Goal: Information Seeking & Learning: Learn about a topic

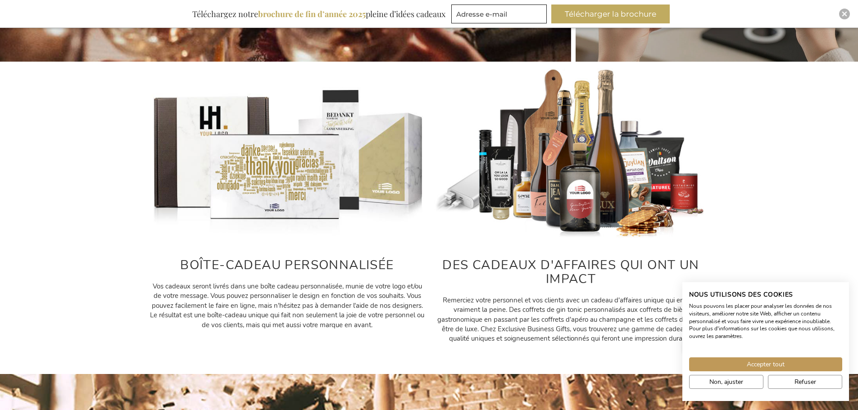
scroll to position [360, 0]
click at [173, 139] on img at bounding box center [287, 154] width 275 height 172
click at [261, 162] on img at bounding box center [287, 154] width 275 height 172
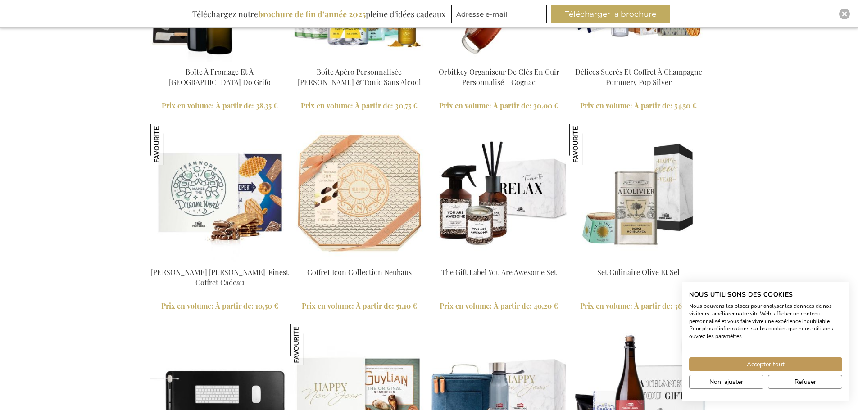
scroll to position [1352, 0]
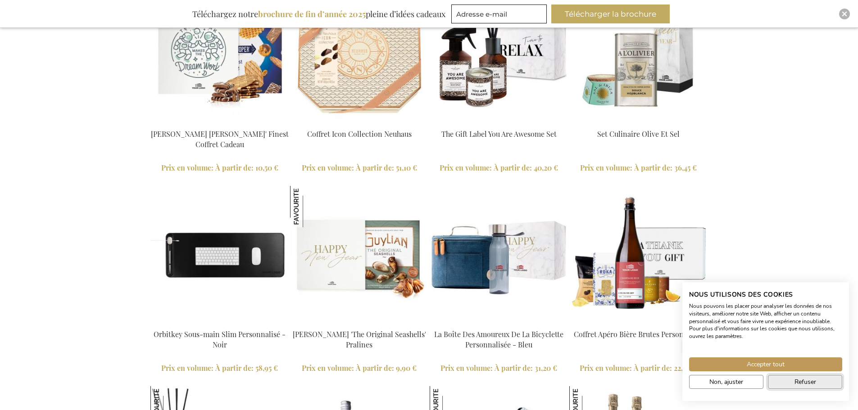
click at [782, 383] on button "Refuser" at bounding box center [805, 382] width 74 height 14
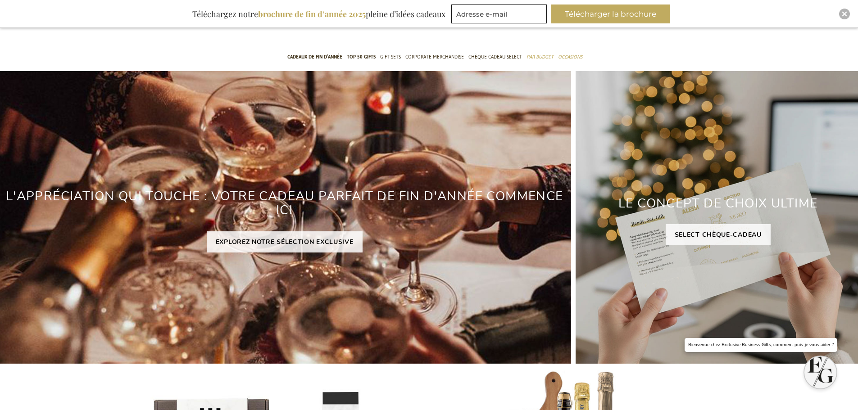
scroll to position [0, 0]
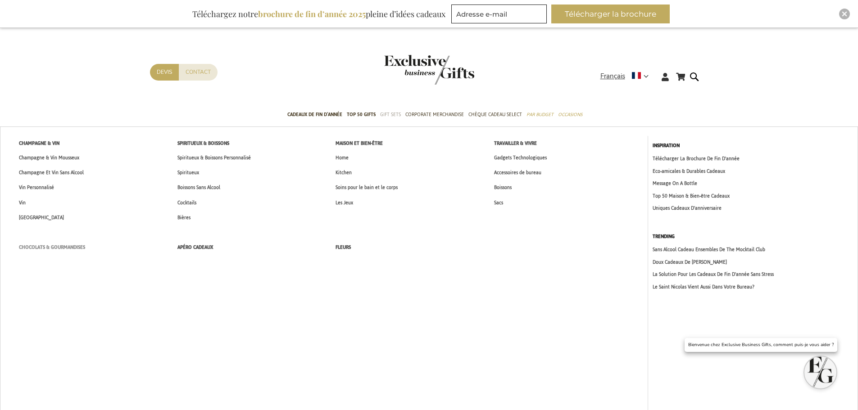
click at [73, 244] on span "Chocolats & Gourmandises" at bounding box center [52, 247] width 66 height 9
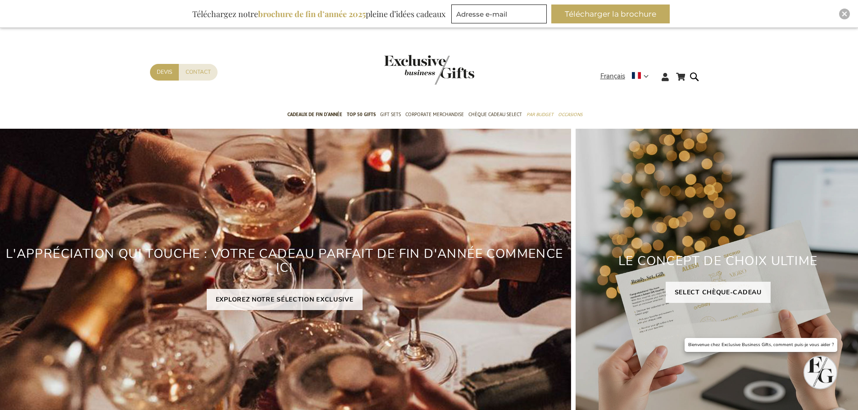
click at [258, 280] on h2 "L'APPRÉCIATION QUI TOUCHE : VOTRE CADEAU PARFAIT DE FIN D'ANNÉE COMMENCE ICI" at bounding box center [285, 261] width 574 height 42
click at [264, 298] on link "EXPLOREZ NOTRE SÉLECTION EXCLUSIVE" at bounding box center [285, 299] width 156 height 21
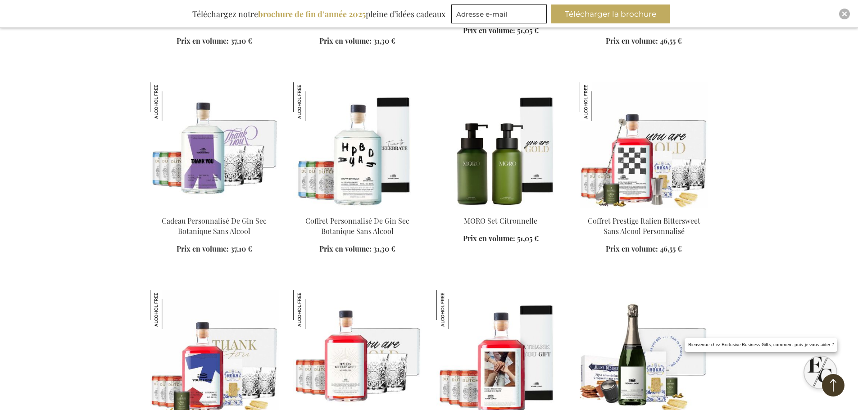
scroll to position [1217, 0]
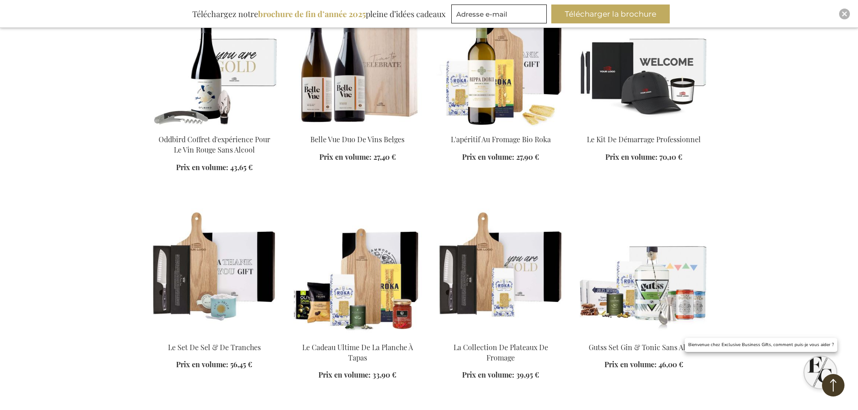
scroll to position [1712, 0]
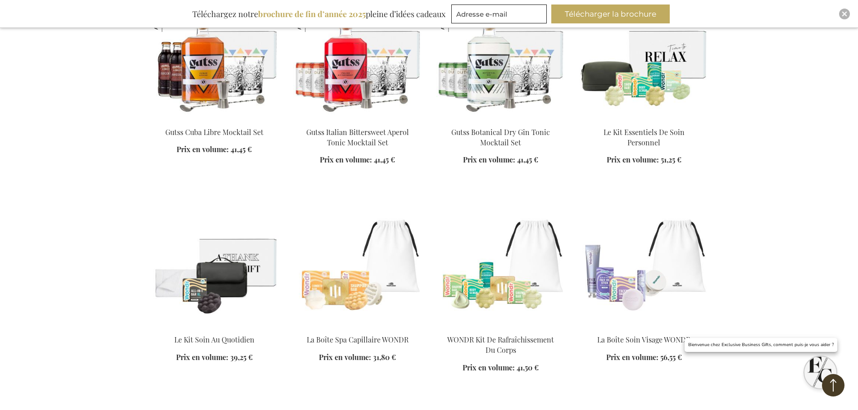
scroll to position [2523, 0]
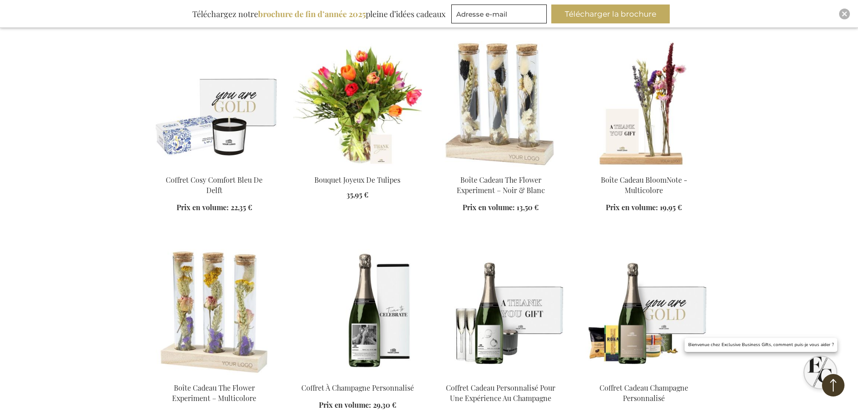
scroll to position [3154, 0]
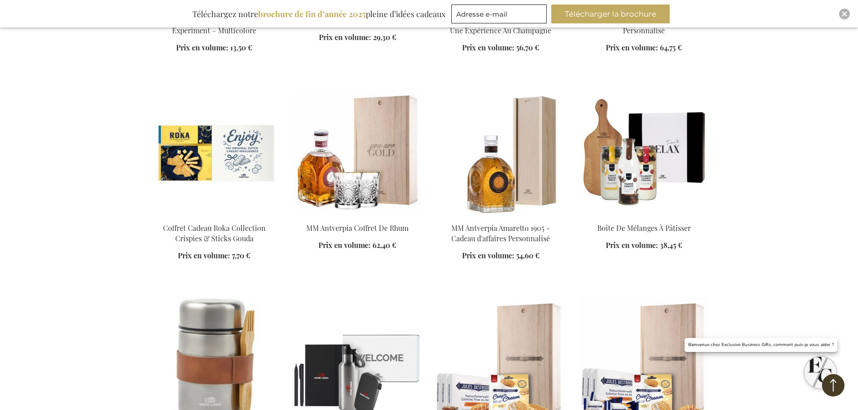
scroll to position [3469, 0]
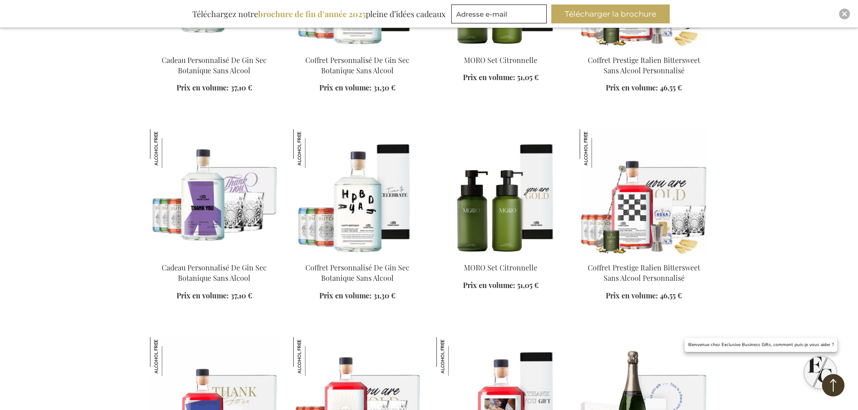
scroll to position [122, 0]
